Goal: Find contact information: Obtain details needed to contact an individual or organization

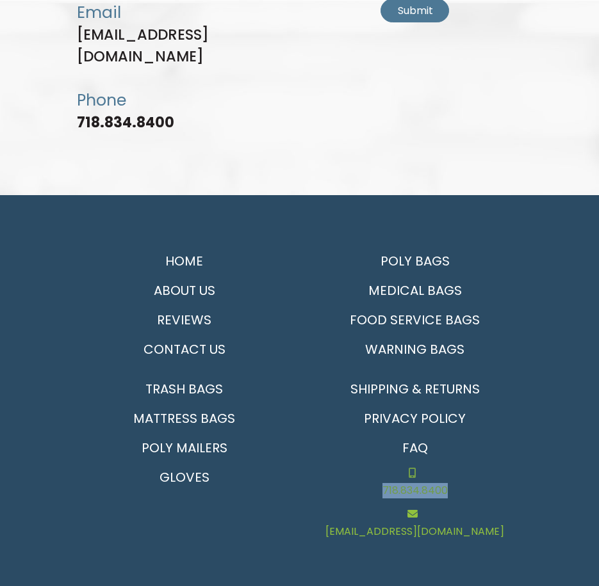
scroll to position [4132, 0]
click at [376, 436] on footer "Home About Us Reviews Contact Us Poly Bags Medical Bags Food Service Bags Warni…" at bounding box center [299, 395] width 599 height 401
click at [540, 481] on footer "Home About Us Reviews Contact Us Poly Bags Medical Bags Food Service Bags Warni…" at bounding box center [299, 395] width 599 height 401
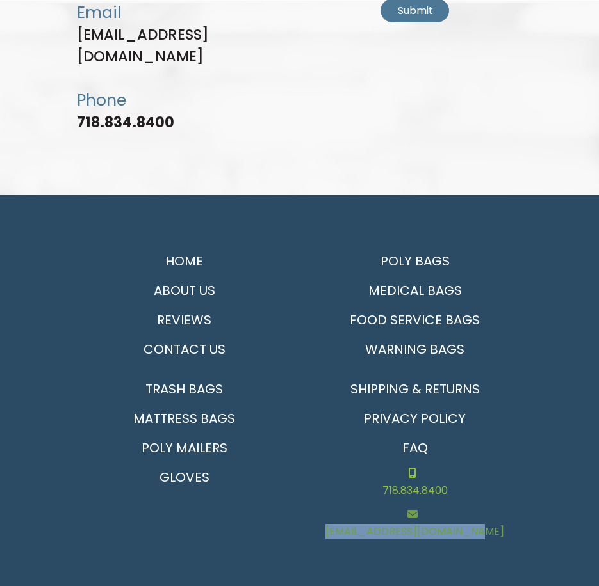
drag, startPoint x: 531, startPoint y: 473, endPoint x: 339, endPoint y: 469, distance: 192.1
click at [339, 469] on footer "Home About Us Reviews Contact Us Poly Bags Medical Bags Food Service Bags Warni…" at bounding box center [299, 395] width 599 height 401
copy link "[EMAIL_ADDRESS][DOMAIN_NAME]"
click at [197, 335] on link "Contact Us" at bounding box center [184, 349] width 215 height 29
